Goal: Task Accomplishment & Management: Manage account settings

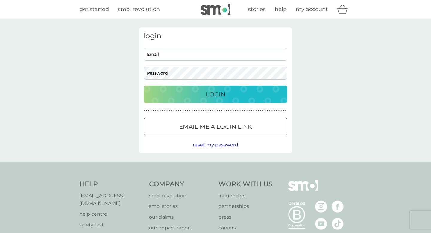
click at [239, 56] on input "Email" at bounding box center [216, 54] width 144 height 13
click at [217, 60] on input "[PERSON_NAME][EMAIL_ADDRESS][DOMAIN_NAME]" at bounding box center [216, 54] width 144 height 13
click at [210, 54] on input "[PERSON_NAME][EMAIL_ADDRESS][DOMAIN_NAME][PERSON_NAME]" at bounding box center [216, 54] width 144 height 13
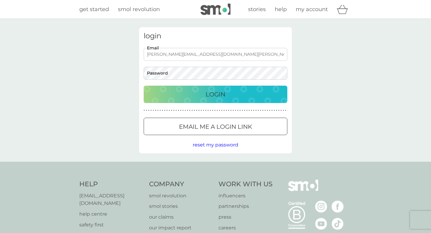
click at [210, 54] on input "[PERSON_NAME][EMAIL_ADDRESS][DOMAIN_NAME][PERSON_NAME]" at bounding box center [216, 54] width 144 height 13
type input "[PERSON_NAME][EMAIL_ADDRESS][DOMAIN_NAME]"
click at [207, 125] on div at bounding box center [216, 127] width 22 height 6
